Goal: Obtain resource: Obtain resource

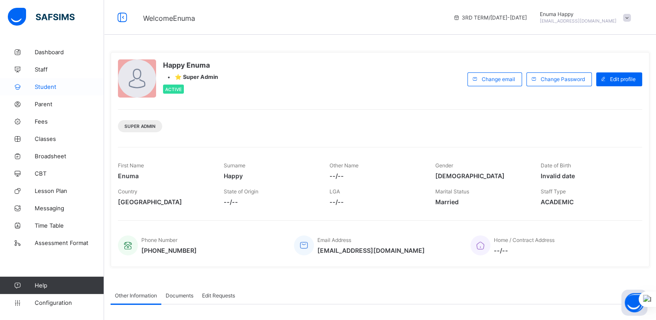
click at [49, 86] on span "Student" at bounding box center [69, 86] width 69 height 7
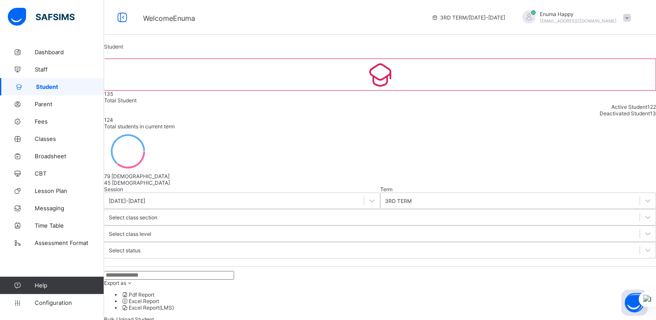
click at [147, 271] on input "text" at bounding box center [169, 275] width 130 height 9
paste input "**********"
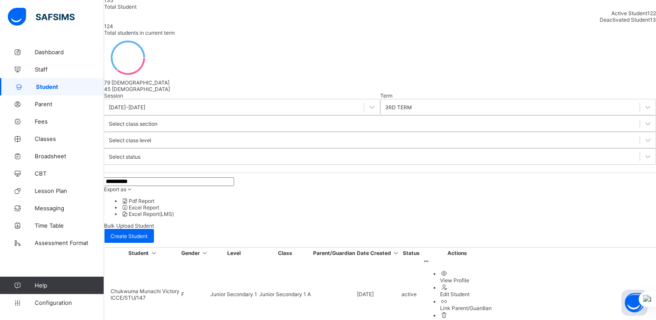
scroll to position [99, 0]
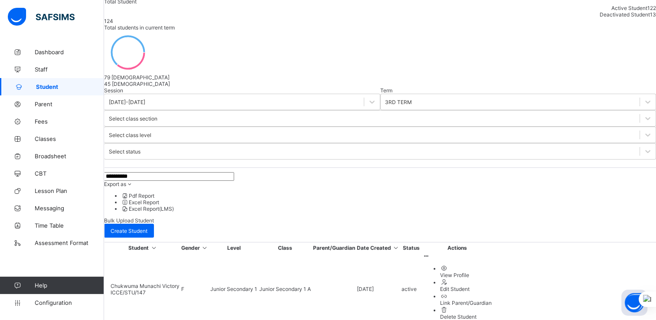
type input "**********"
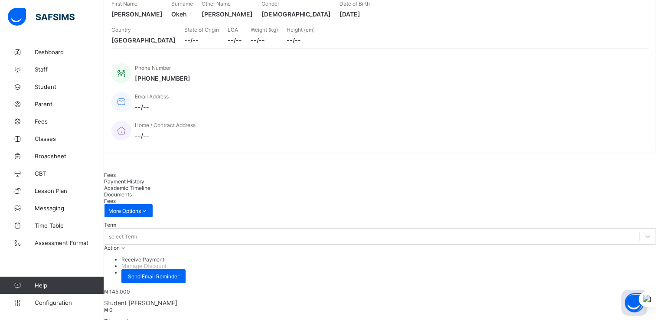
scroll to position [103, 0]
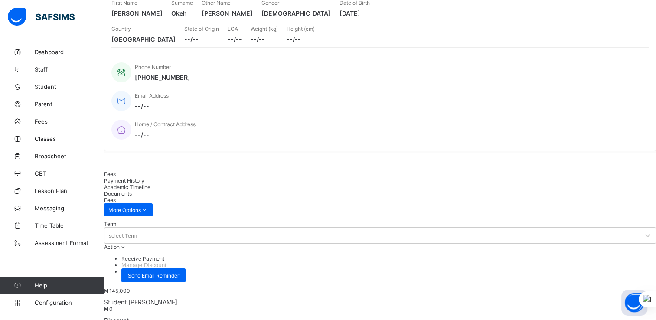
click at [150, 184] on span "Academic Timeline" at bounding box center [127, 187] width 46 height 7
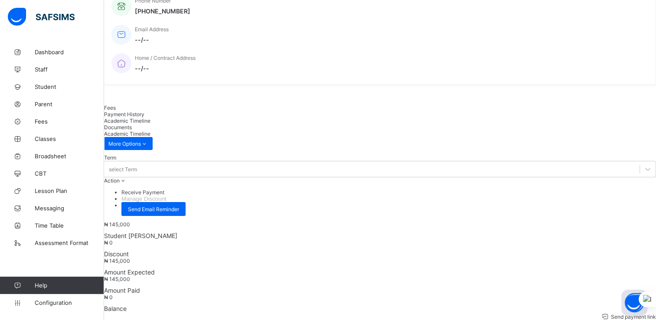
click at [54, 87] on span "Student" at bounding box center [69, 86] width 69 height 7
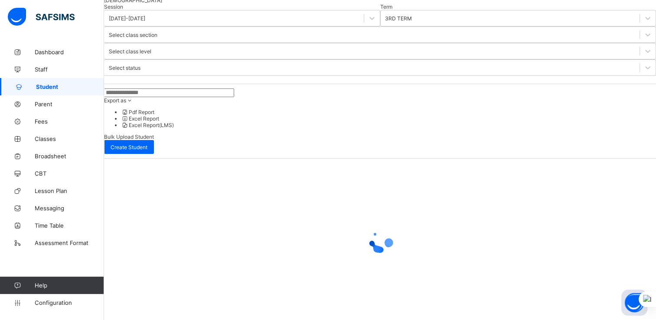
scroll to position [63, 0]
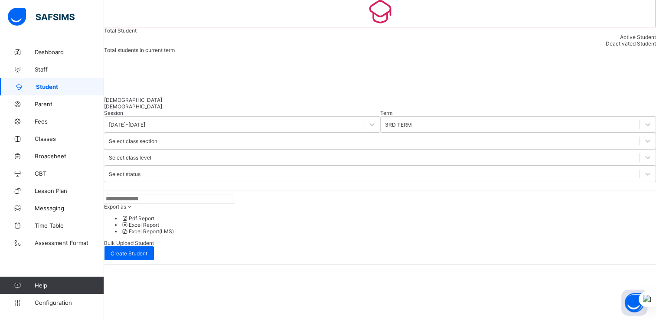
click at [166, 195] on input "text" at bounding box center [169, 199] width 130 height 9
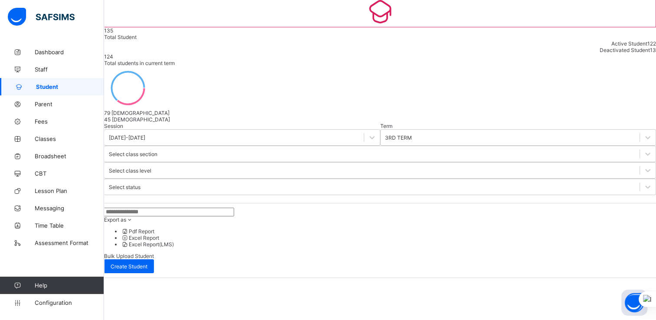
paste input "********"
type input "********"
click at [303, 208] on div "******** Export as Pdf Report Excel Report Excel Report (LMS) Bulk Upload Stude…" at bounding box center [380, 240] width 552 height 65
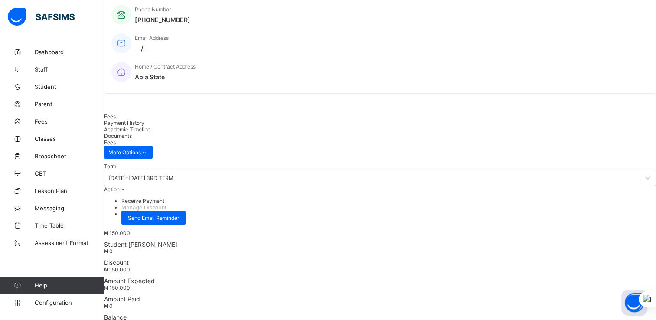
scroll to position [161, 0]
click at [150, 126] on span "Academic Timeline" at bounding box center [127, 129] width 46 height 7
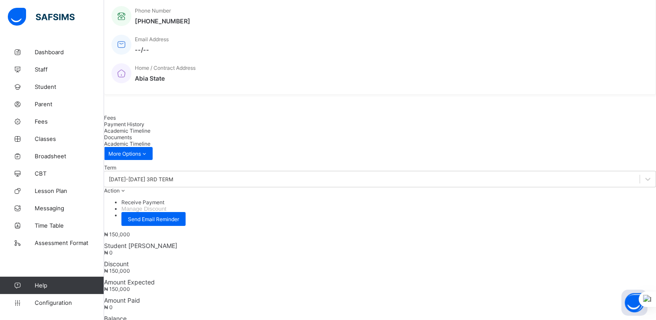
scroll to position [169, 0]
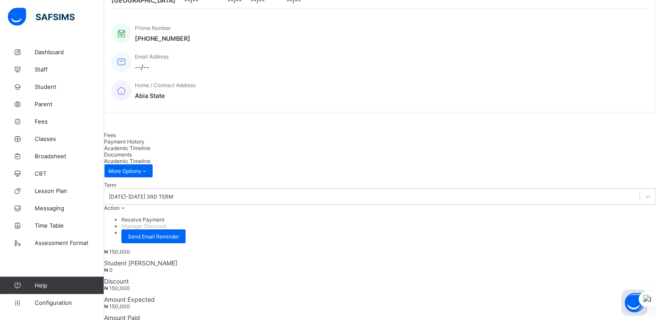
scroll to position [143, 0]
click at [45, 153] on span "Broadsheet" at bounding box center [69, 156] width 69 height 7
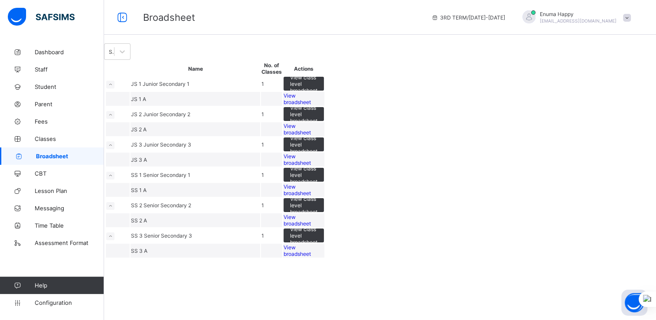
scroll to position [94, 0]
click at [311, 186] on span "View broadsheet" at bounding box center [296, 189] width 27 height 13
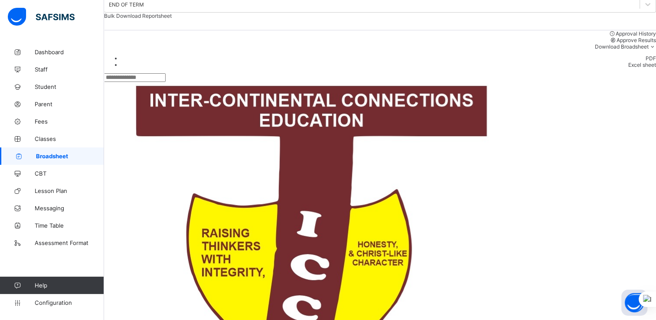
scroll to position [111, 0]
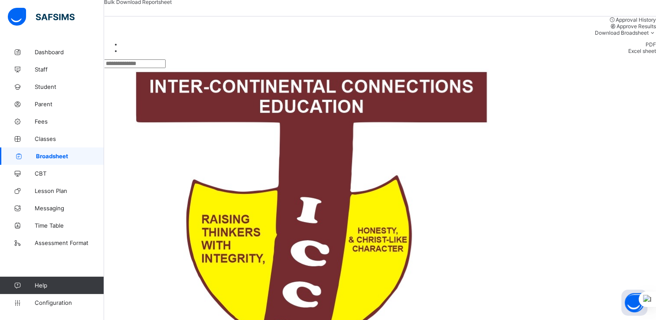
scroll to position [0, 0]
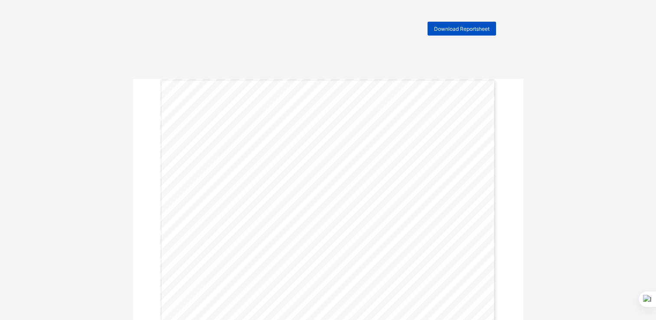
click at [457, 27] on span "Download Reportsheet" at bounding box center [461, 29] width 55 height 7
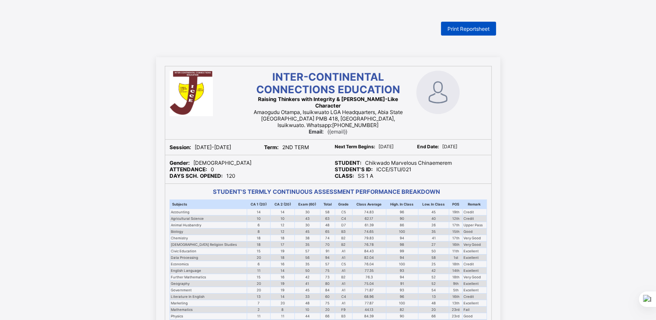
click at [466, 25] on div "Print Reportsheet" at bounding box center [468, 29] width 55 height 14
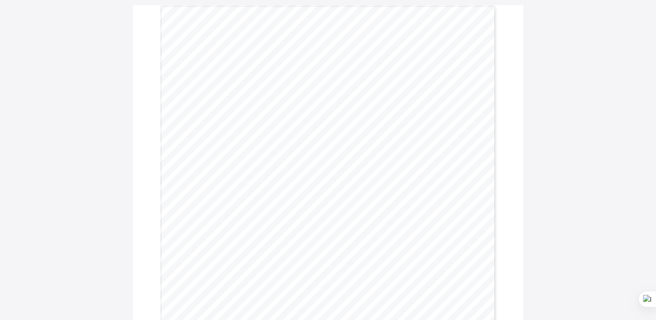
scroll to position [74, 0]
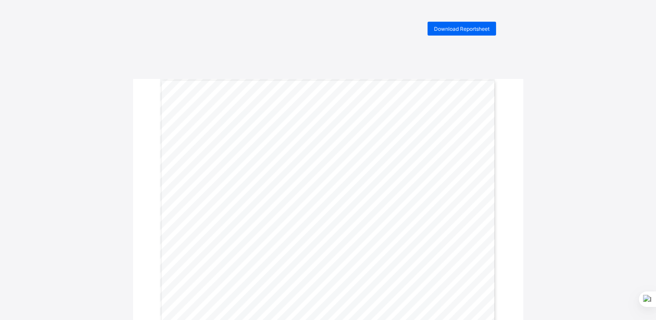
scroll to position [87, 0]
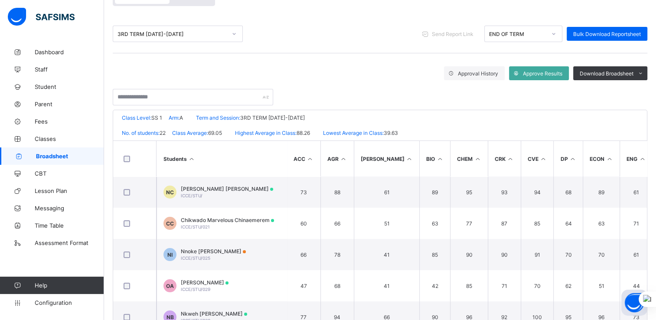
scroll to position [94, 0]
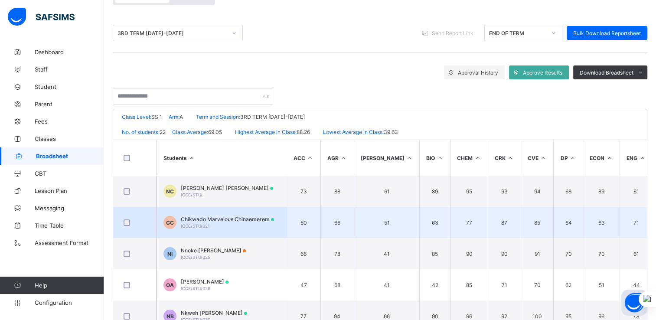
click at [203, 223] on div "Chikwado Marvelous Chinaemerem ICCE/STU/021" at bounding box center [227, 222] width 93 height 13
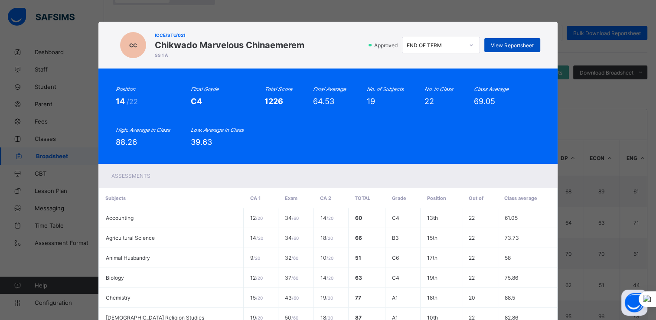
click at [498, 44] on span "View Reportsheet" at bounding box center [512, 45] width 43 height 7
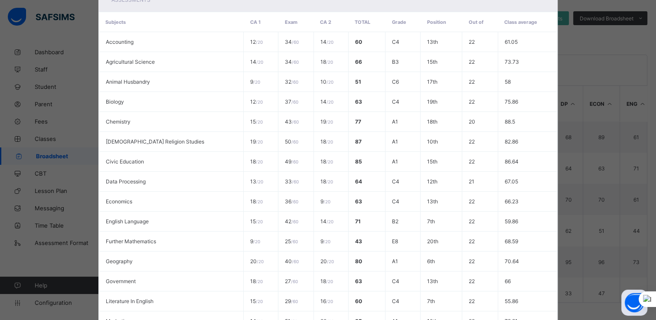
scroll to position [0, 0]
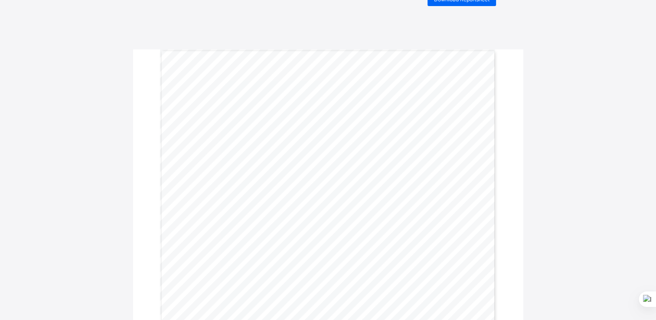
scroll to position [29, 0]
